Goal: Task Accomplishment & Management: Manage account settings

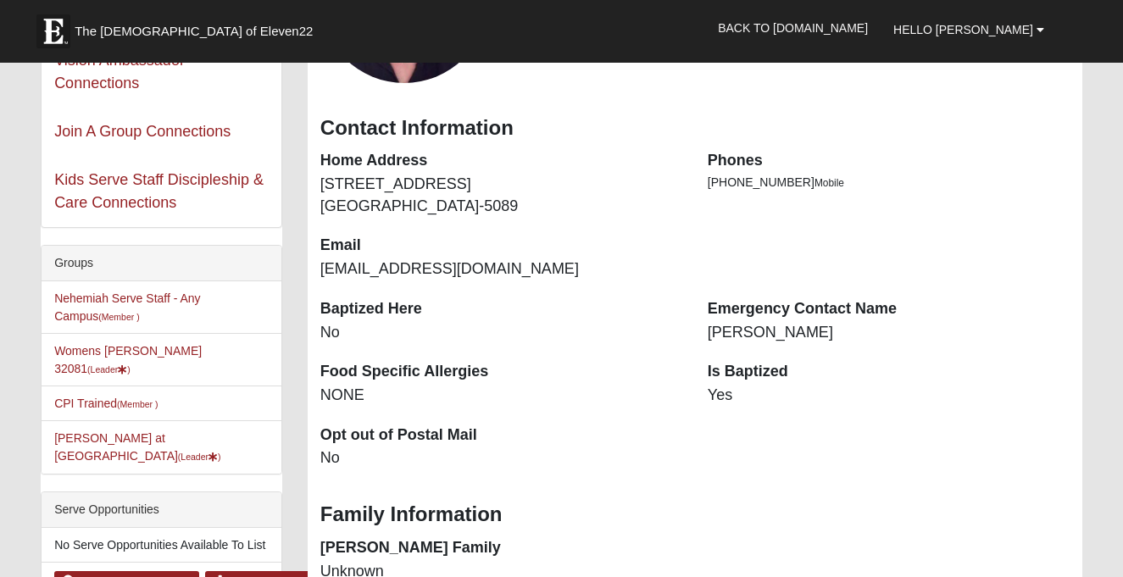
scroll to position [246, 0]
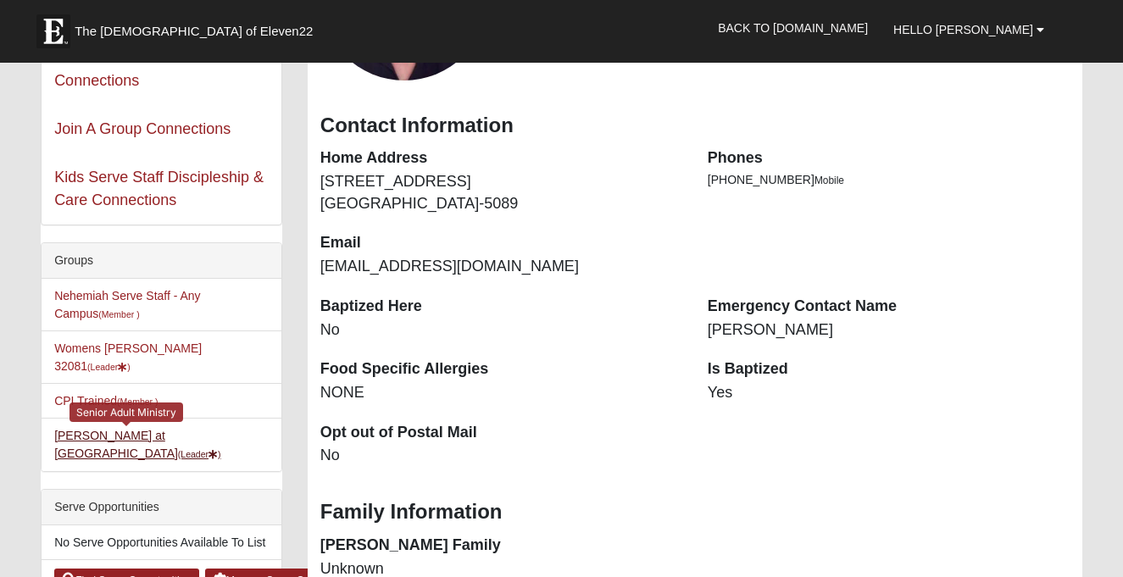
click at [104, 429] on link "Starling at Solana (Leader )" at bounding box center [137, 444] width 166 height 31
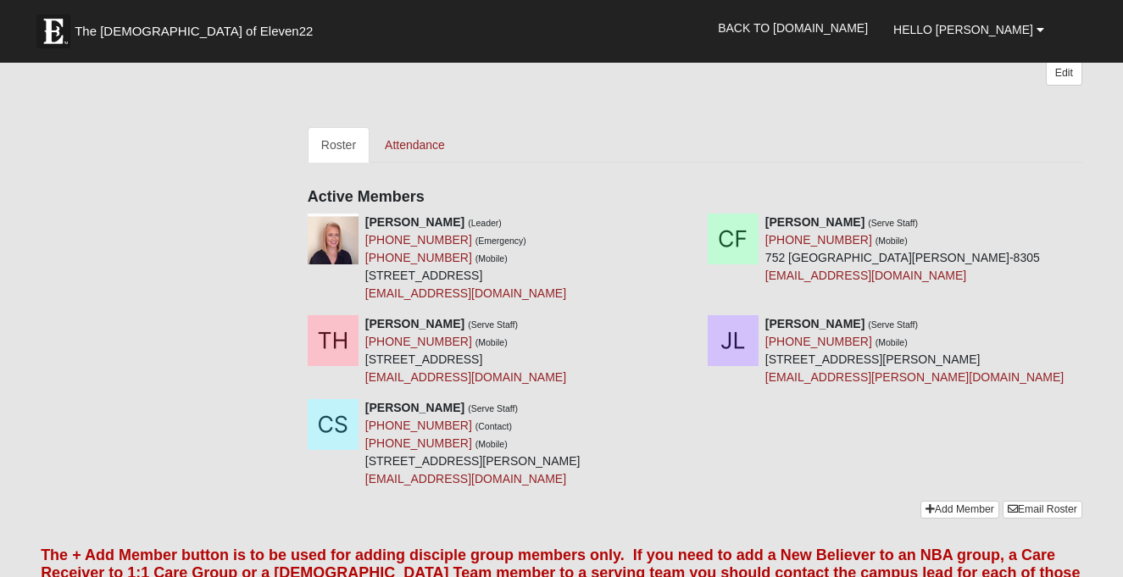
scroll to position [464, 0]
click at [422, 162] on link "Attendance" at bounding box center [414, 144] width 87 height 36
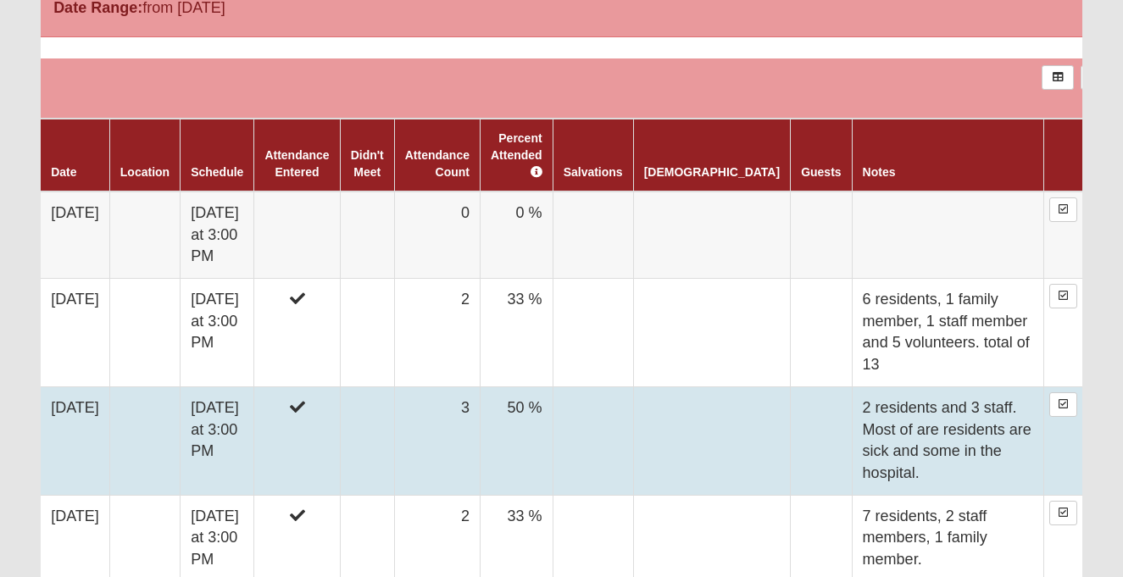
scroll to position [717, 0]
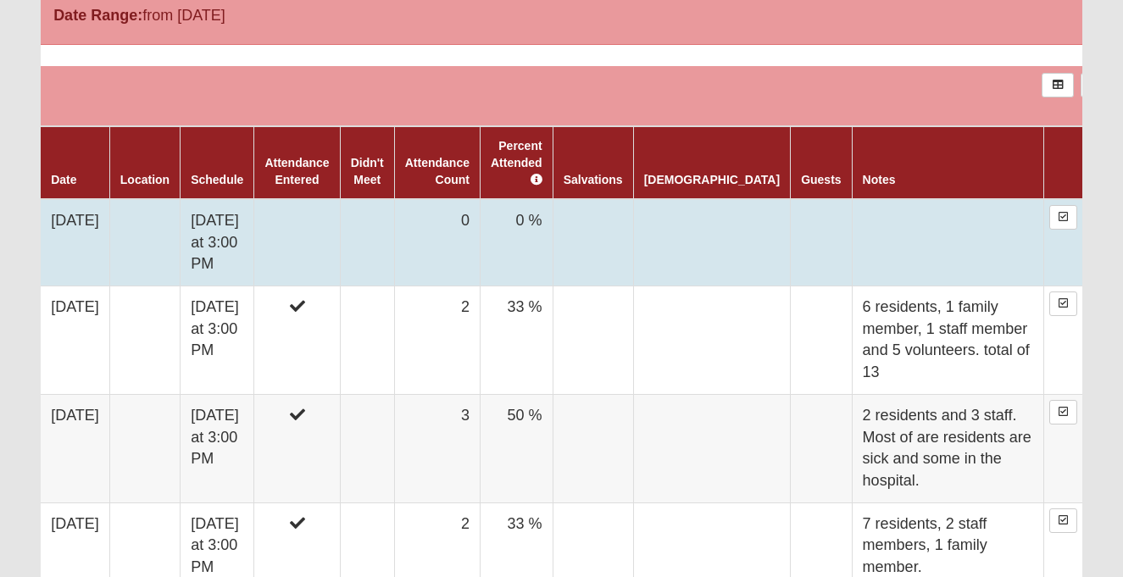
click at [553, 236] on td "0 %" at bounding box center [516, 242] width 73 height 87
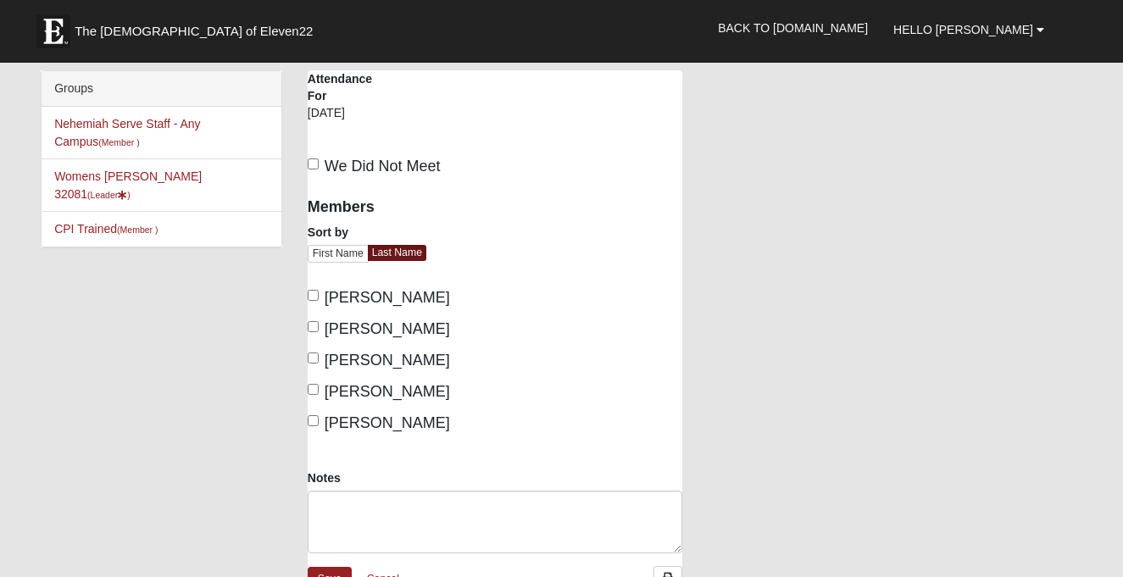
click at [320, 328] on label "Fike, Cathleen" at bounding box center [379, 329] width 142 height 23
click at [319, 328] on input "Fike, Cathleen" at bounding box center [313, 326] width 11 height 11
checkbox input "true"
click at [317, 293] on input "Damrow, Jeanne" at bounding box center [313, 295] width 11 height 11
checkbox input "true"
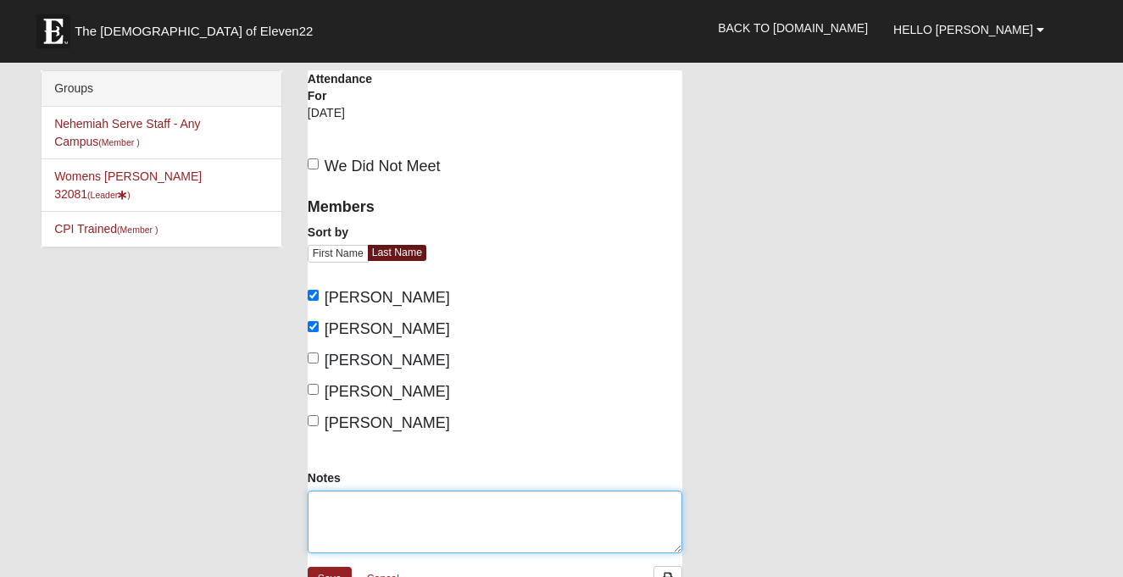
click at [331, 507] on textarea "Notes" at bounding box center [495, 522] width 375 height 63
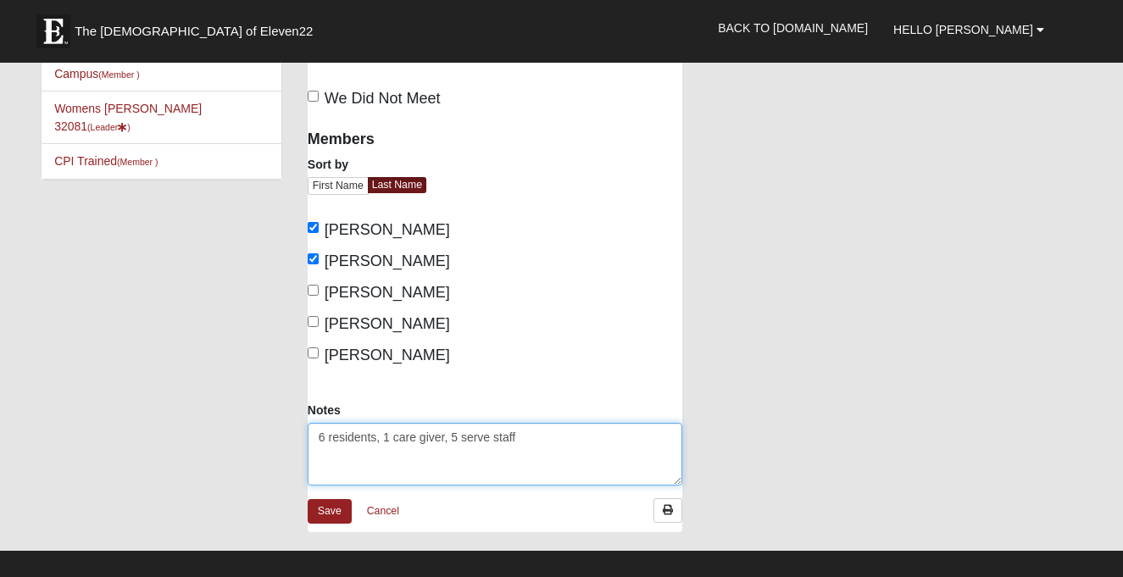
scroll to position [74, 0]
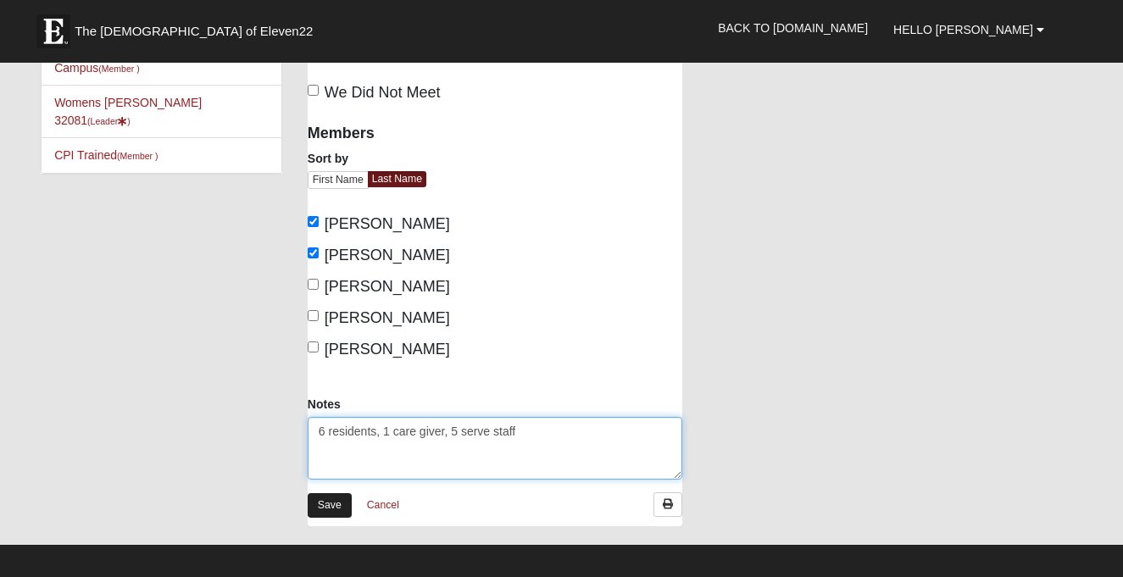
type textarea "6 residents, 1 care giver, 5 serve staff"
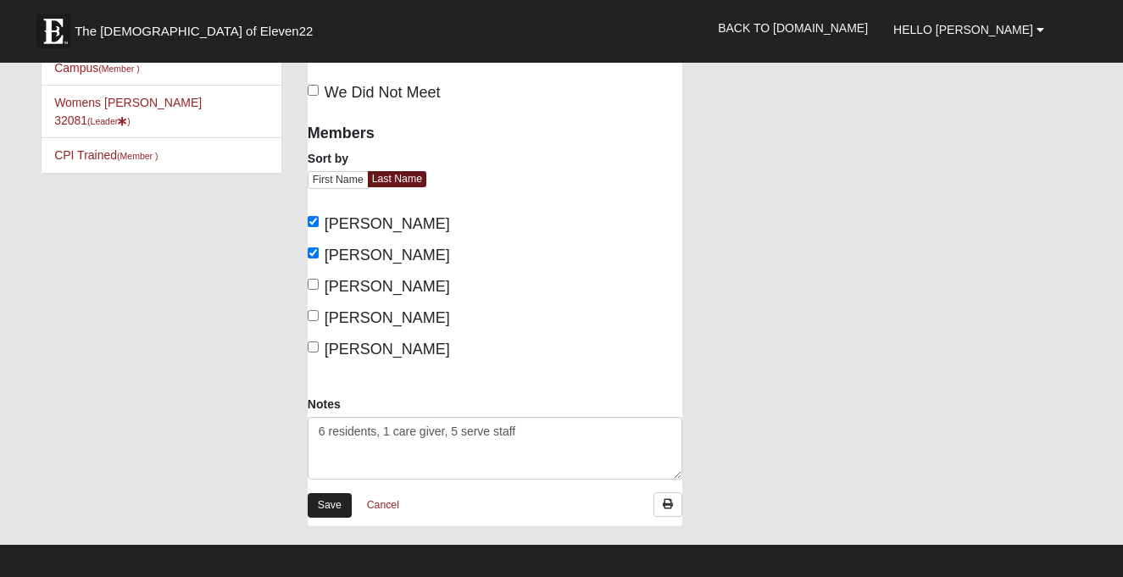
click at [330, 505] on link "Save" at bounding box center [330, 505] width 44 height 25
